Goal: Task Accomplishment & Management: Use online tool/utility

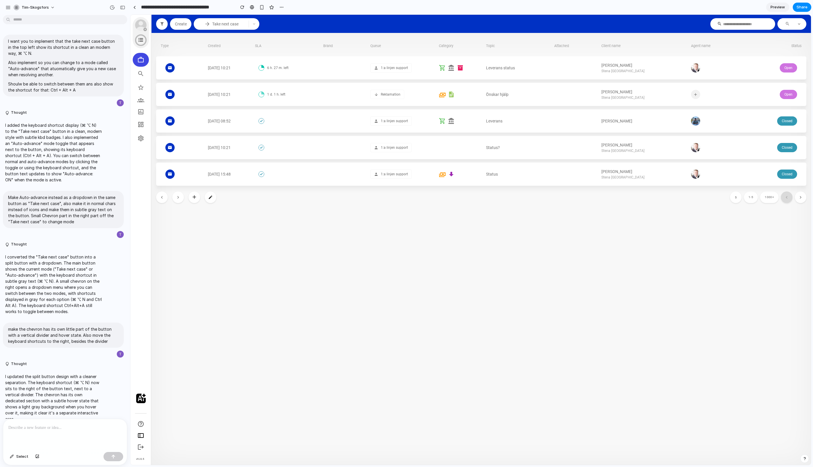
scroll to position [343, 0]
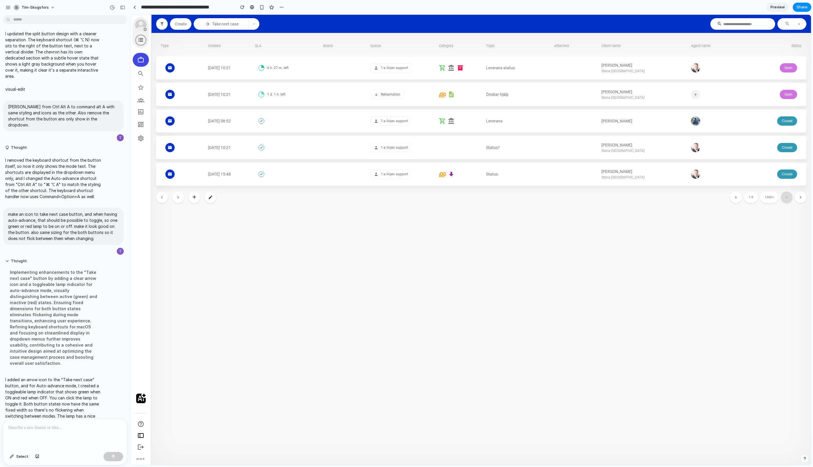
click at [207, 24] on icon "button" at bounding box center [207, 23] width 3 height 3
click at [255, 23] on icon "button" at bounding box center [253, 23] width 3 height 3
click at [243, 49] on span "⌘ ⌥ A" at bounding box center [241, 49] width 11 height 5
click at [207, 25] on div "button" at bounding box center [208, 24] width 6 height 6
click at [208, 25] on div "button" at bounding box center [208, 24] width 6 height 6
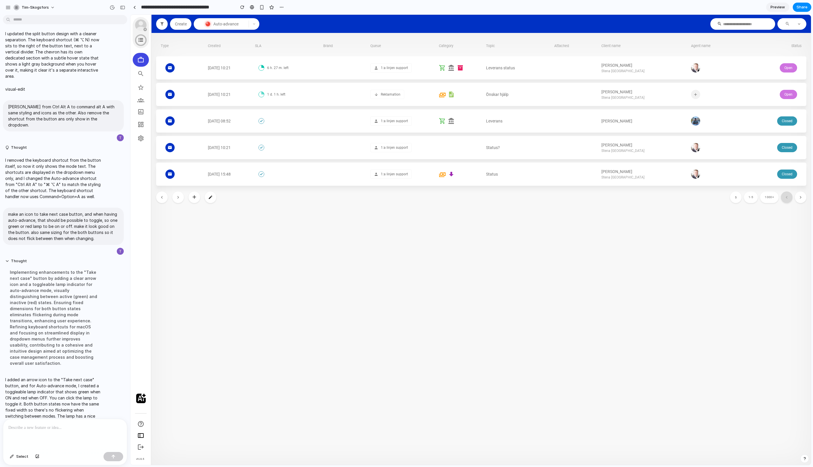
click at [224, 25] on span "Auto-advance" at bounding box center [225, 24] width 25 height 5
click at [230, 23] on span "Auto-advance" at bounding box center [225, 24] width 25 height 5
click at [206, 25] on div "button" at bounding box center [208, 24] width 6 height 6
click at [233, 25] on span "Auto-advance" at bounding box center [225, 24] width 25 height 5
click at [67, 432] on div at bounding box center [65, 434] width 124 height 31
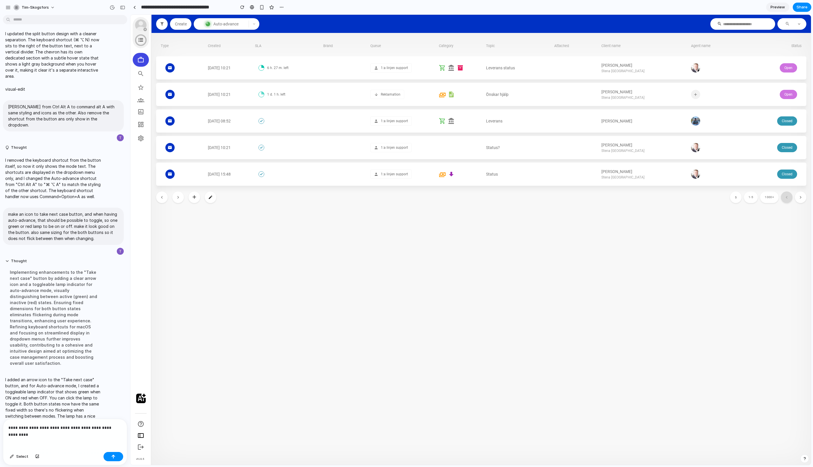
scroll to position [350, 0]
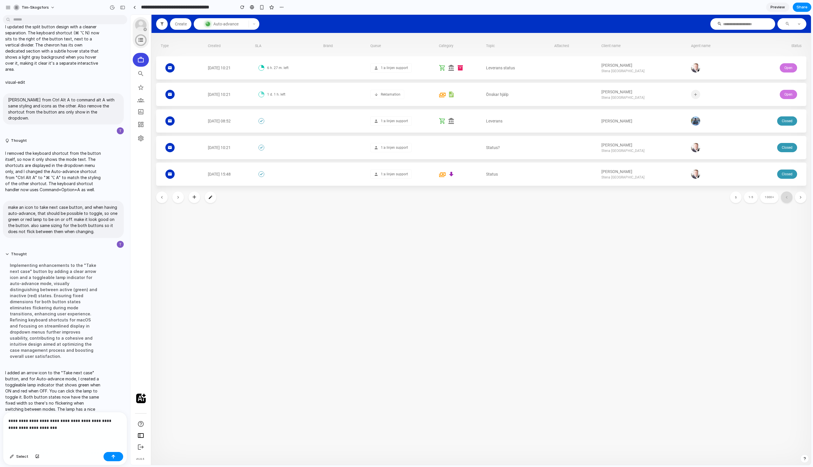
click at [27, 429] on p "**********" at bounding box center [64, 425] width 113 height 14
click at [54, 431] on p "**********" at bounding box center [64, 425] width 113 height 14
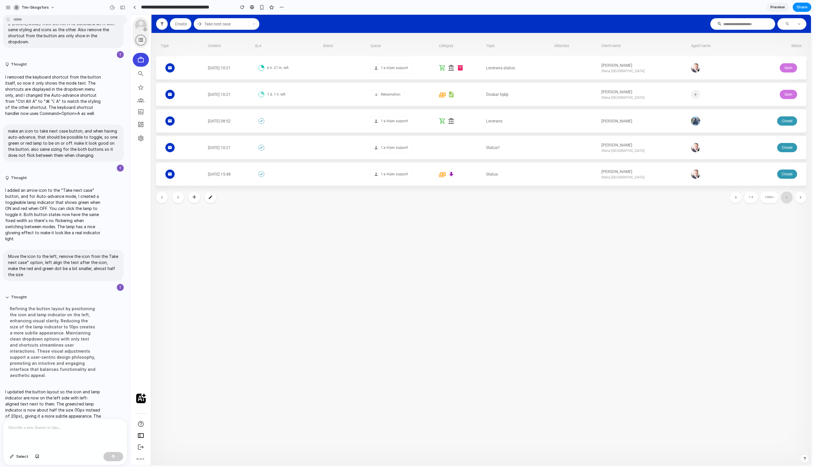
scroll to position [0, 0]
click at [240, 25] on div "Take next case" at bounding box center [221, 24] width 48 height 5
click at [257, 25] on span "button" at bounding box center [254, 23] width 10 height 3
click at [239, 50] on span "⌘ ⌥ A" at bounding box center [241, 49] width 11 height 5
click at [258, 26] on button "button" at bounding box center [254, 24] width 10 height 12
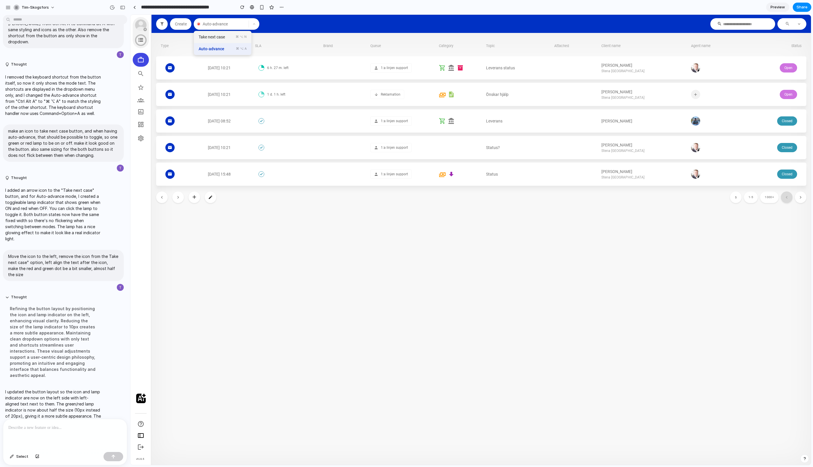
click at [233, 38] on div "Take next case ⌘ ⌥ N" at bounding box center [222, 37] width 57 height 12
click at [255, 24] on icon "button" at bounding box center [254, 23] width 2 height 1
click at [235, 49] on div "Auto-advance ⌘ ⌥ A" at bounding box center [222, 49] width 57 height 12
click at [255, 24] on icon "button" at bounding box center [253, 23] width 3 height 3
click at [234, 38] on div "Take next case ⌘ ⌥ N" at bounding box center [222, 37] width 57 height 12
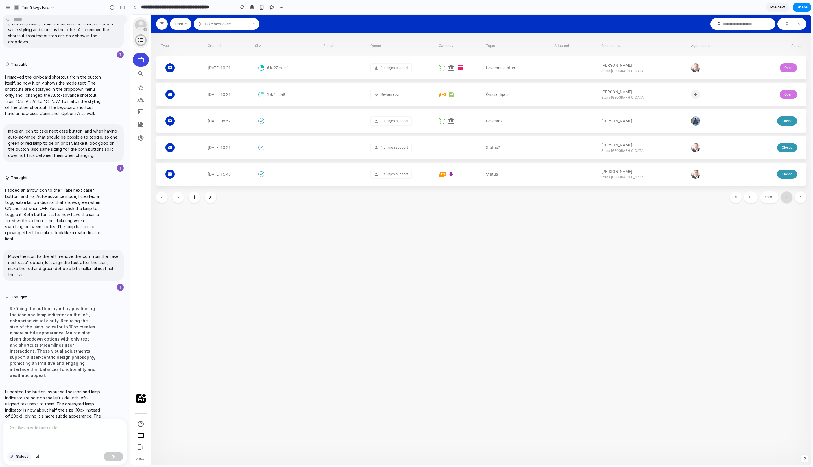
click at [23, 460] on button "Select" at bounding box center [19, 456] width 24 height 9
click at [200, 26] on div at bounding box center [470, 240] width 680 height 451
click at [265, 36] on div "button" at bounding box center [265, 34] width 5 height 5
click at [23, 455] on span "Select" at bounding box center [22, 457] width 12 height 6
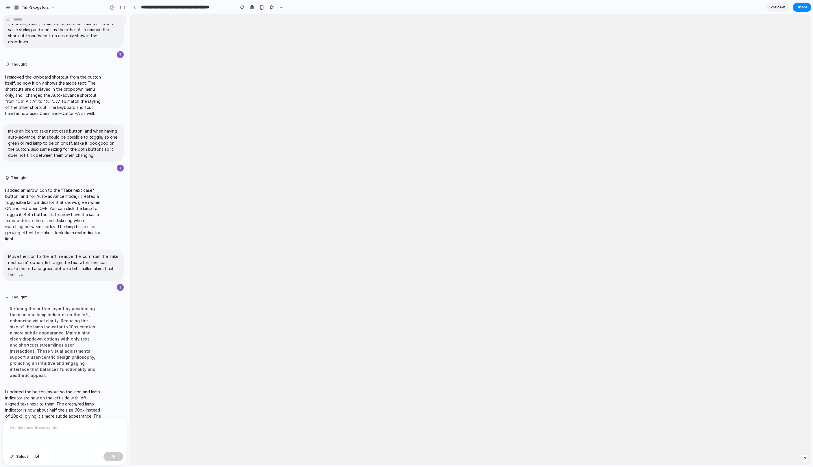
click at [256, 23] on body at bounding box center [470, 240] width 680 height 451
click at [242, 7] on div "button" at bounding box center [242, 7] width 4 height 4
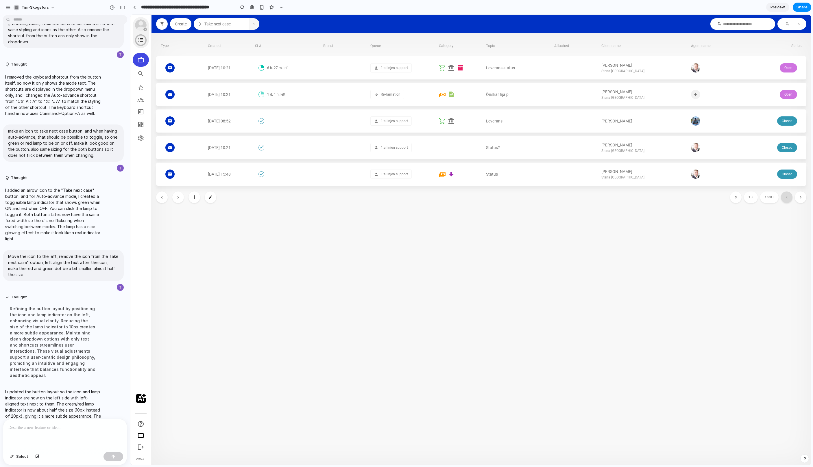
click at [252, 24] on icon "button" at bounding box center [253, 23] width 3 height 3
click at [234, 47] on div "Auto-advance ⌘ ⌥ A" at bounding box center [222, 49] width 57 height 12
click at [256, 27] on button "button" at bounding box center [254, 24] width 10 height 12
click at [230, 39] on div "Take next case ⌘ ⌥ N" at bounding box center [222, 37] width 57 height 12
click at [48, 433] on div at bounding box center [65, 434] width 124 height 31
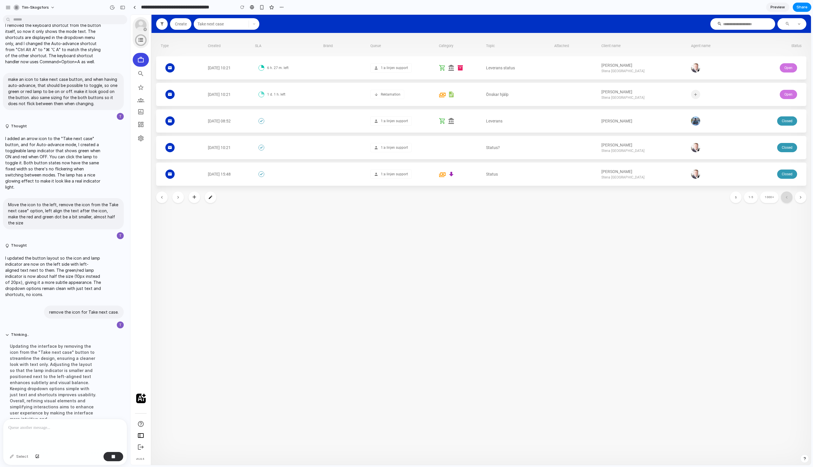
scroll to position [491, 0]
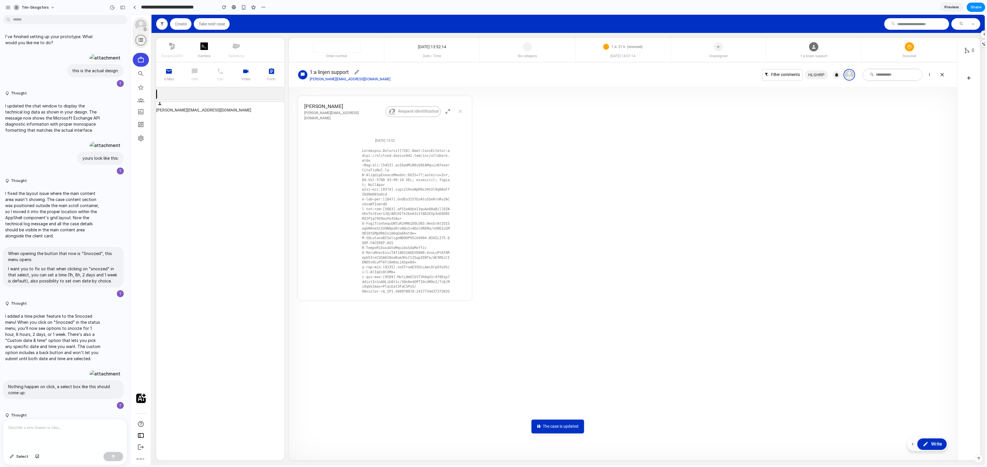
scroll to position [1517, 0]
